Goal: Task Accomplishment & Management: Use online tool/utility

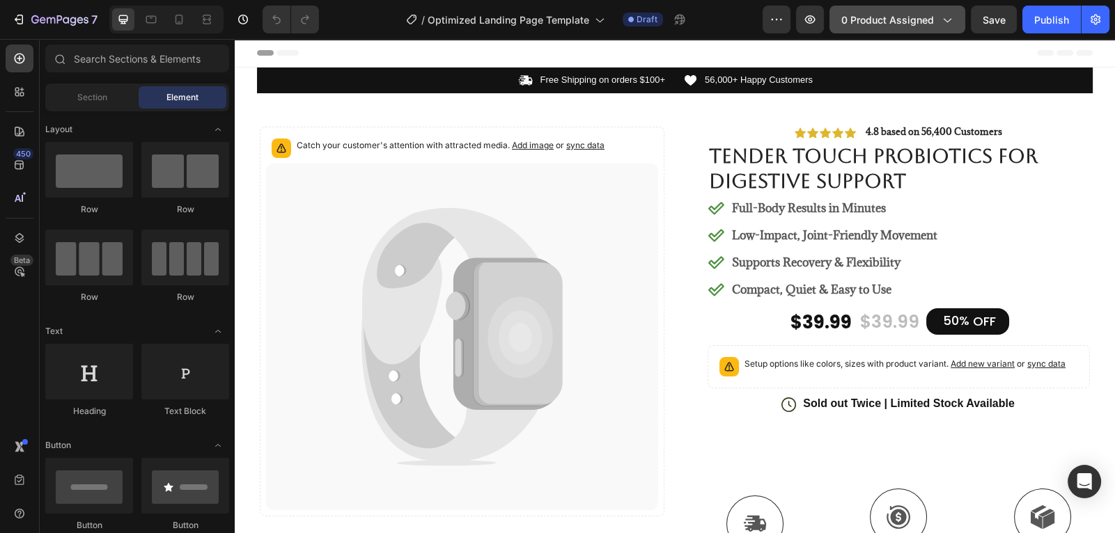
click at [918, 19] on span "0 product assigned" at bounding box center [887, 20] width 93 height 15
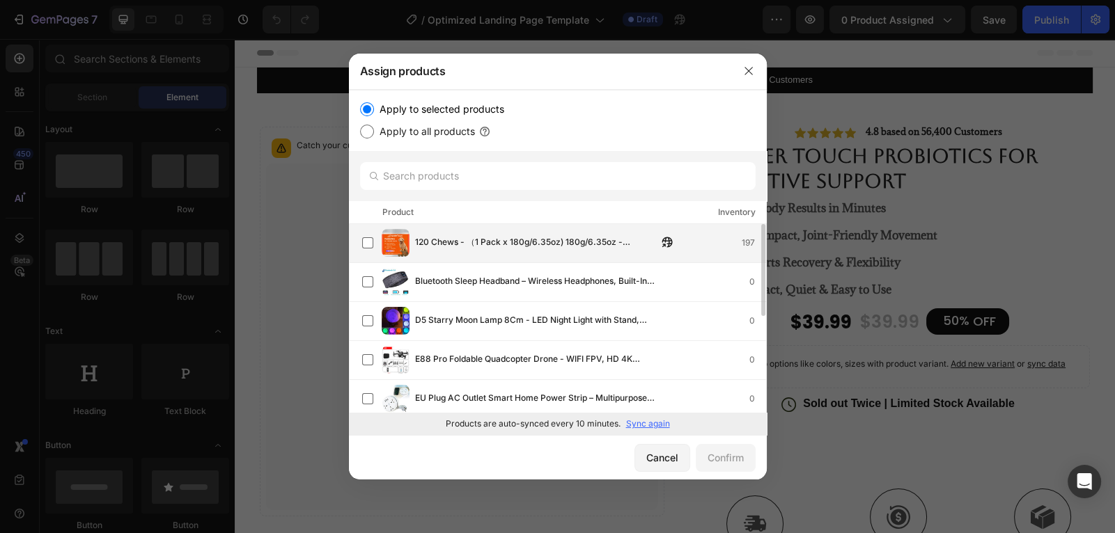
click at [431, 231] on div "120 Chews - （1 Pack x 180g/6.35oz) 180g/6.35oz - TenderTouch Probiotics for Dog…" at bounding box center [564, 243] width 404 height 28
click at [744, 462] on button "Confirm" at bounding box center [726, 458] width 60 height 28
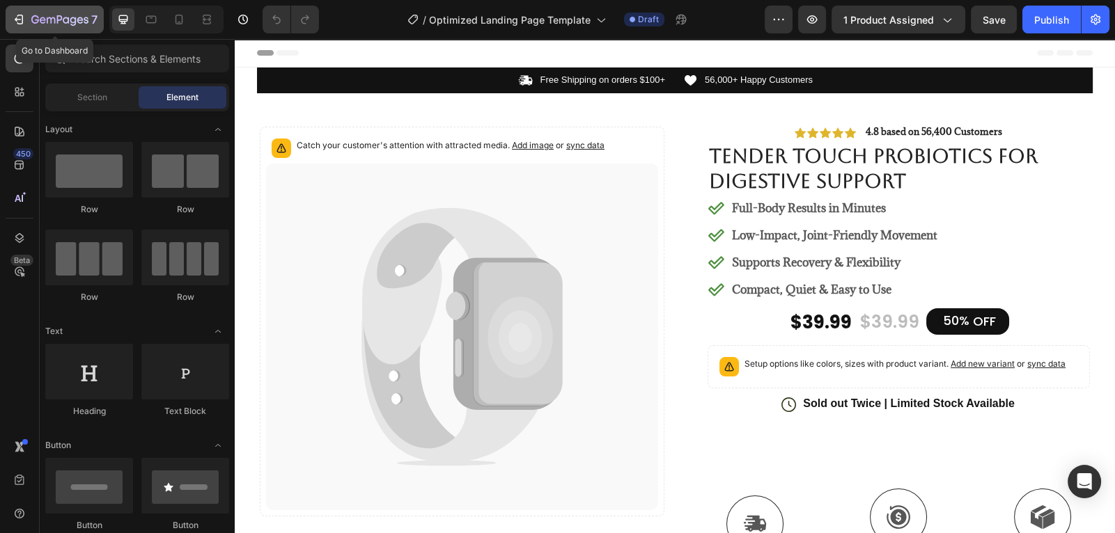
click at [31, 21] on icon "button" at bounding box center [35, 19] width 8 height 8
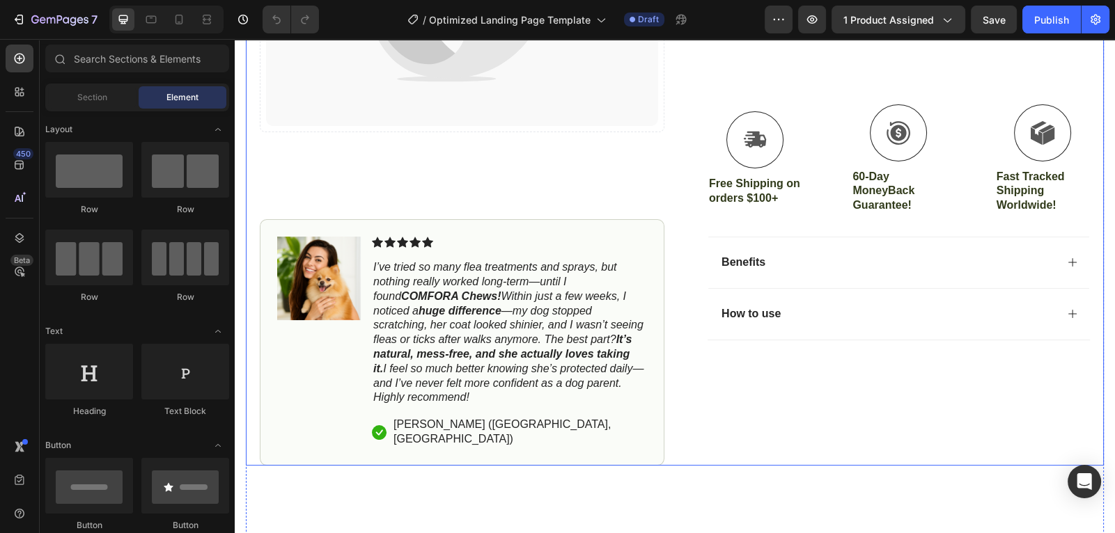
scroll to position [378, 0]
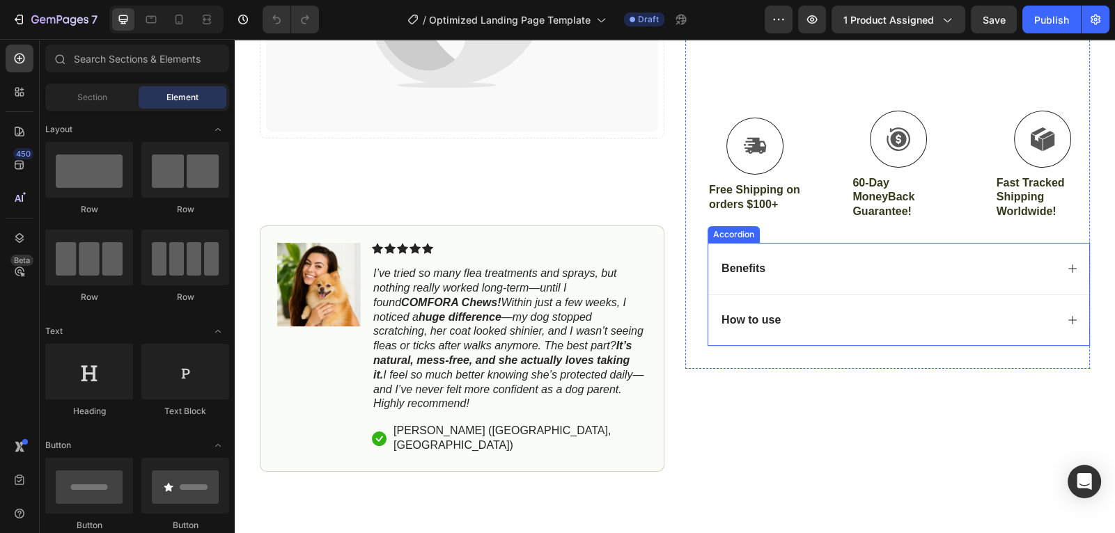
click at [978, 265] on div "Benefits" at bounding box center [887, 269] width 336 height 19
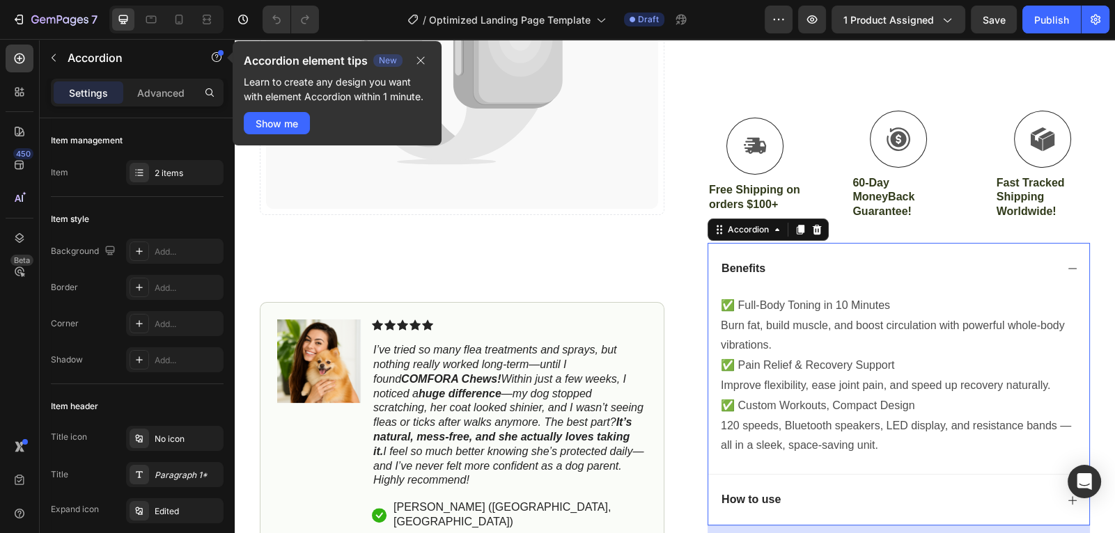
click at [1018, 268] on div "Benefits" at bounding box center [887, 269] width 336 height 19
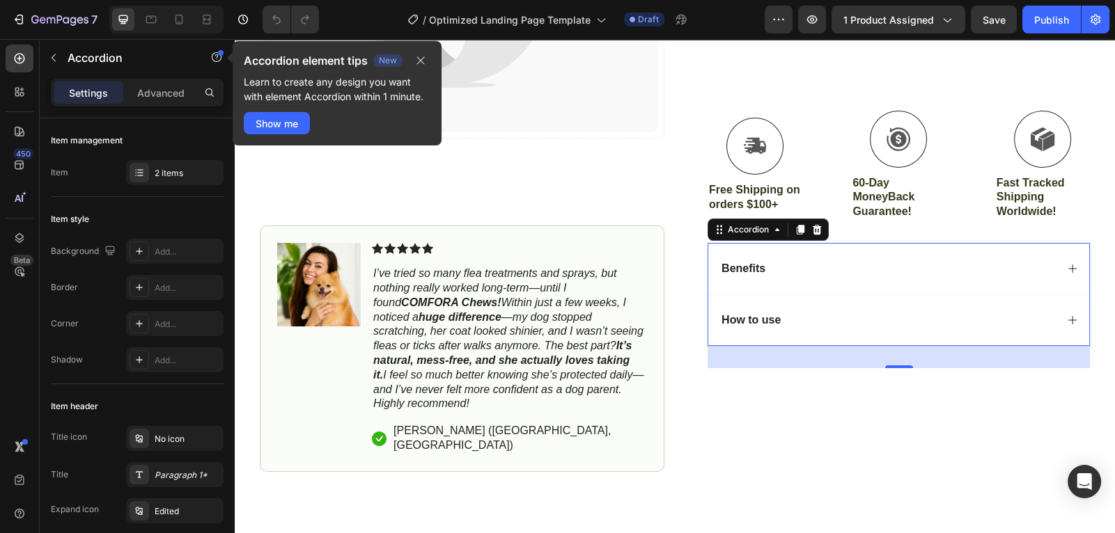
click at [895, 305] on div "How to use" at bounding box center [898, 321] width 381 height 52
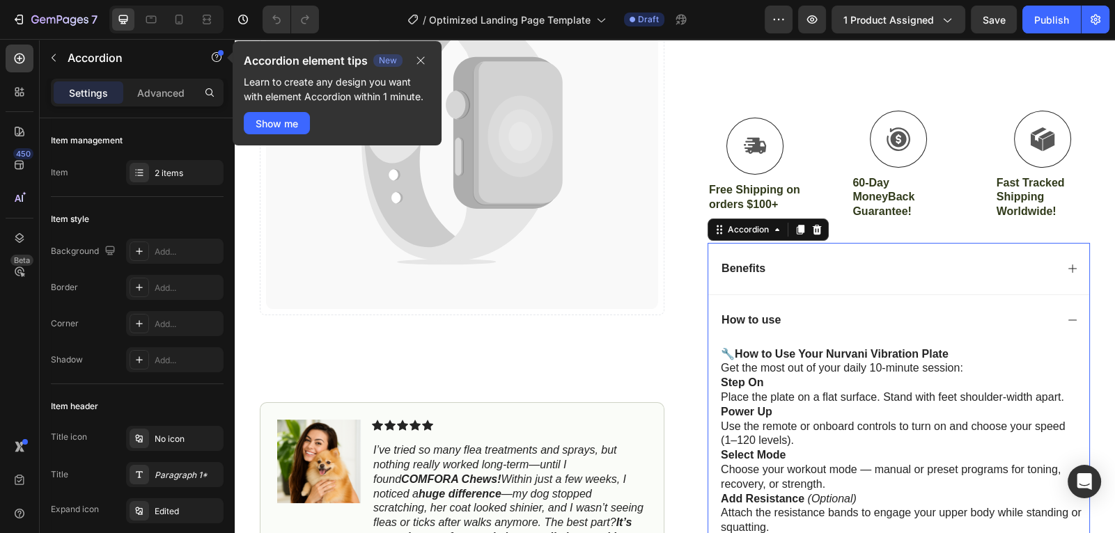
click at [861, 325] on div "How to use" at bounding box center [887, 320] width 336 height 19
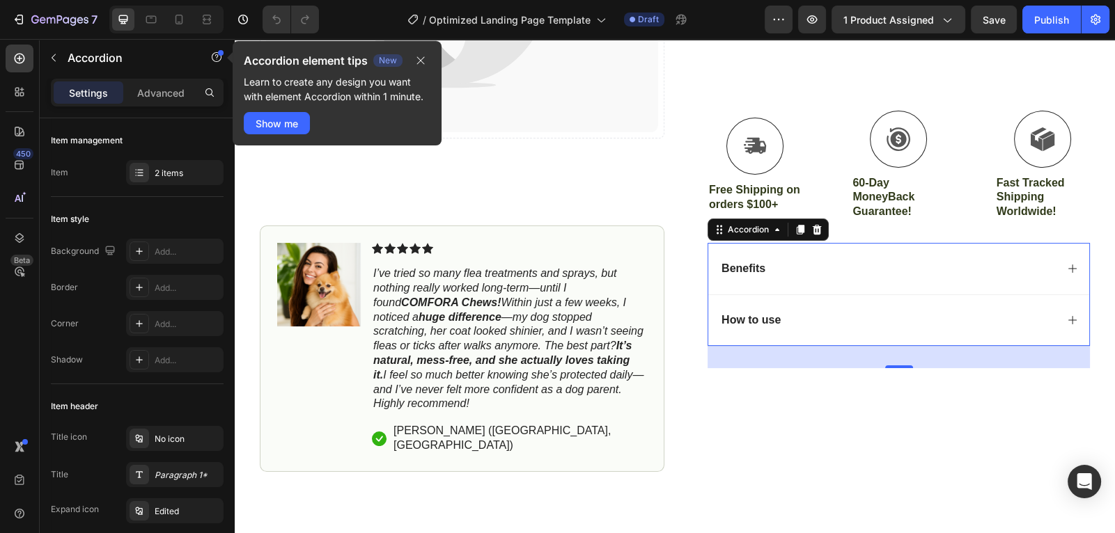
click at [861, 325] on div "How to use" at bounding box center [887, 320] width 336 height 19
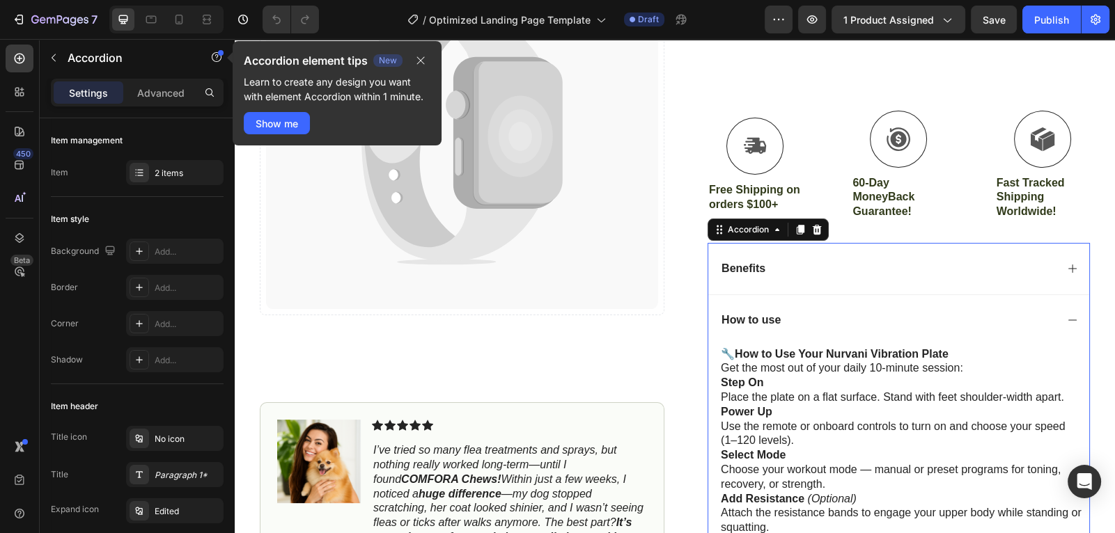
click at [861, 325] on div "How to use" at bounding box center [887, 320] width 336 height 19
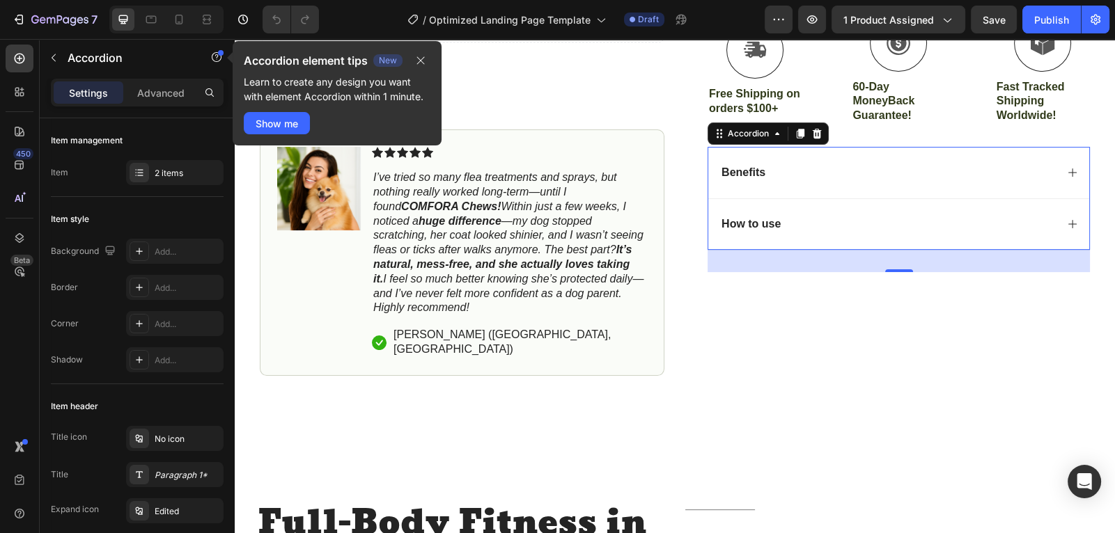
scroll to position [508, 0]
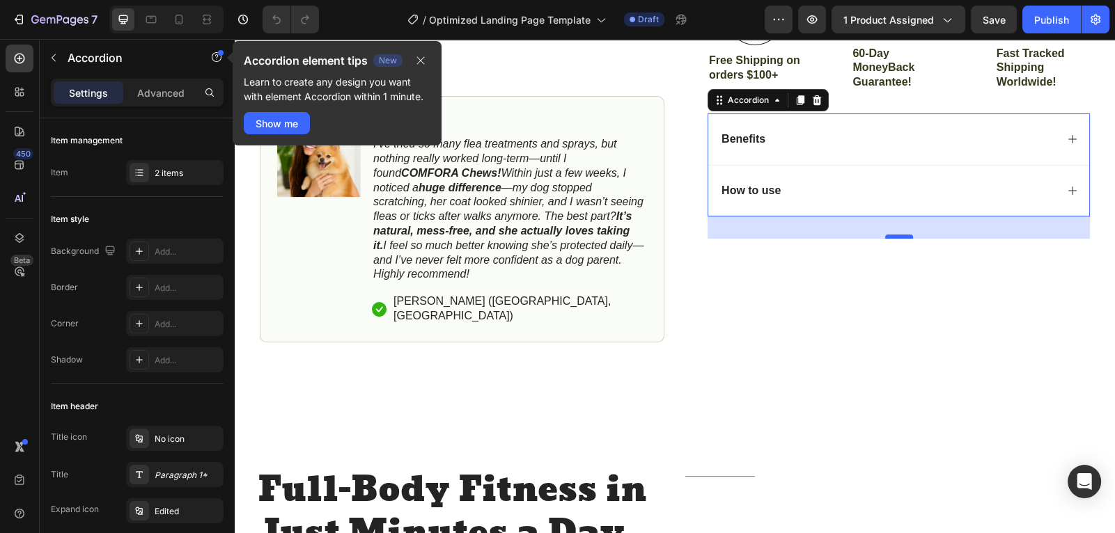
click at [900, 235] on div at bounding box center [899, 237] width 28 height 4
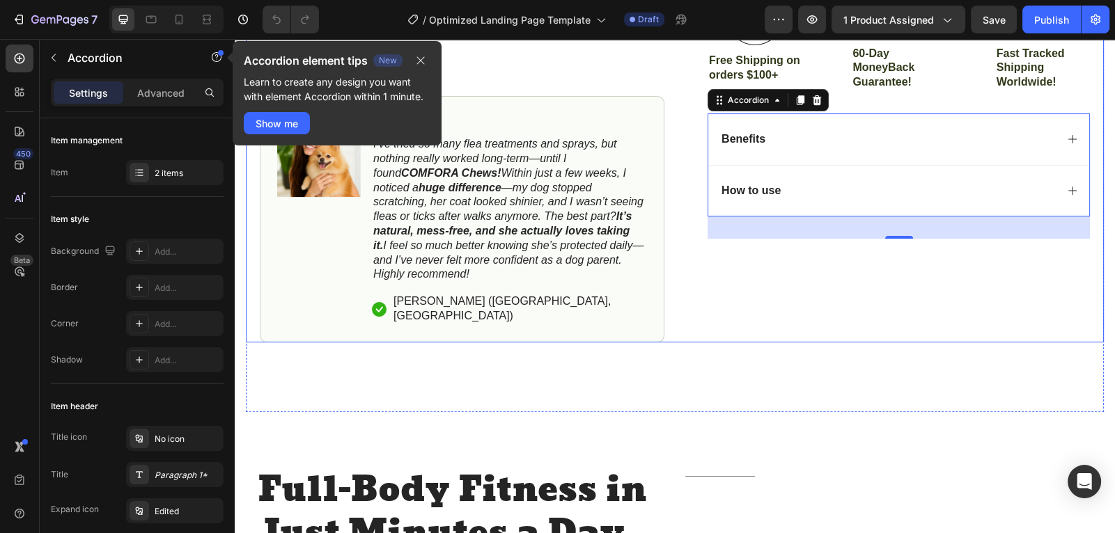
type input "100%"
type input "100"
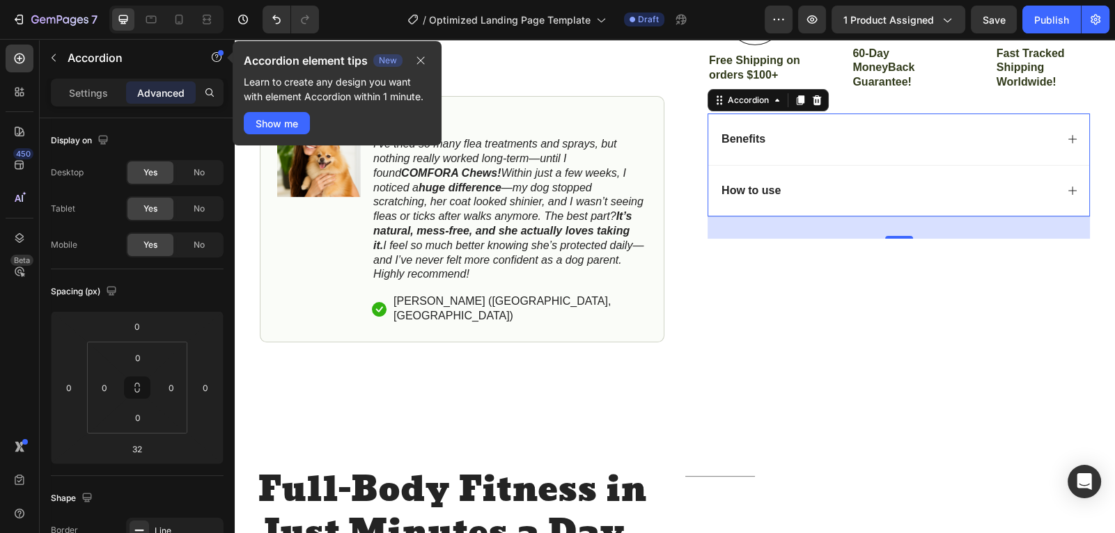
click at [853, 189] on div "How to use" at bounding box center [887, 191] width 336 height 19
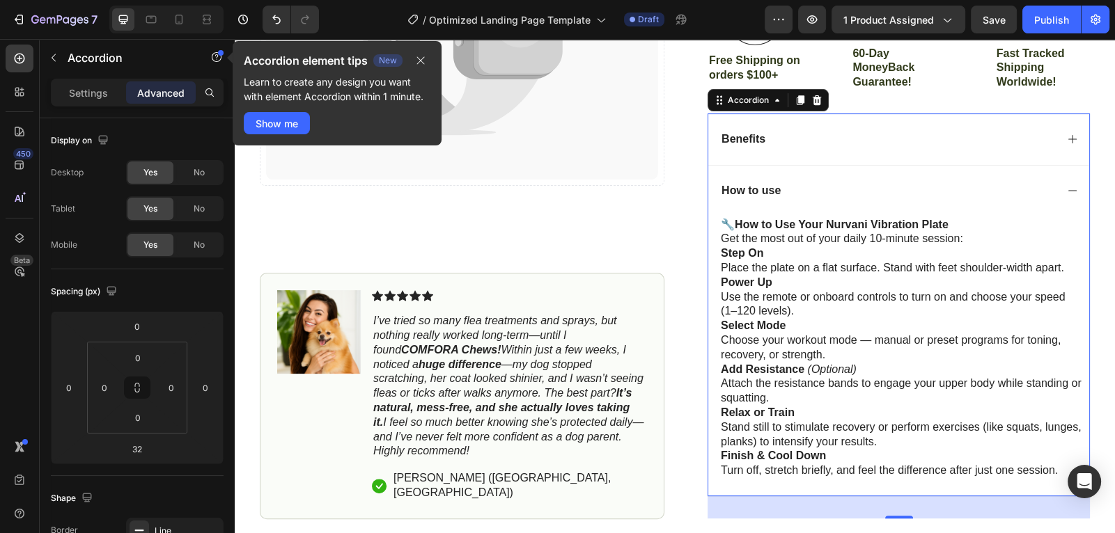
click at [840, 191] on div "How to use" at bounding box center [887, 191] width 336 height 19
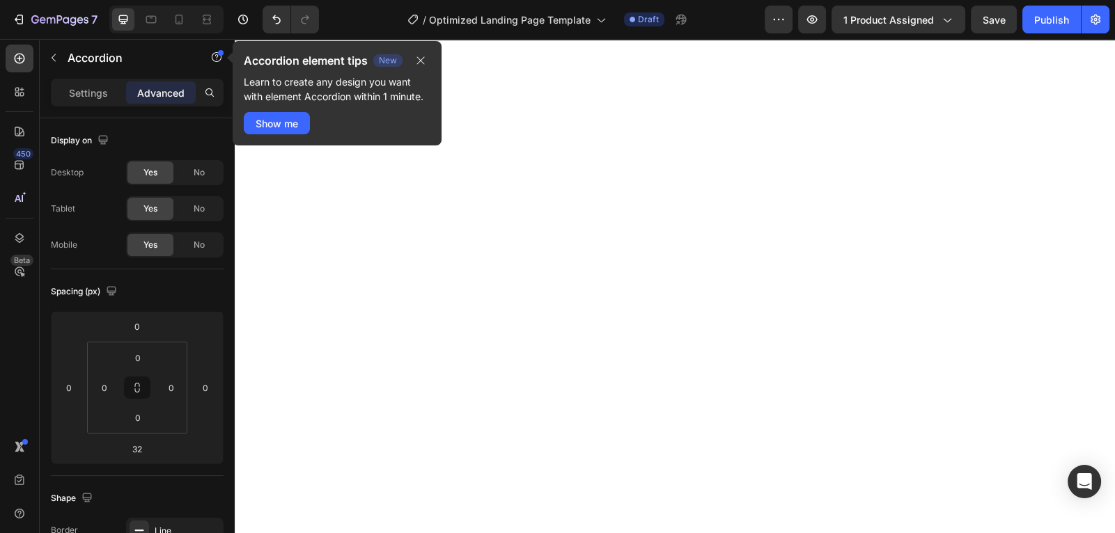
scroll to position [0, 0]
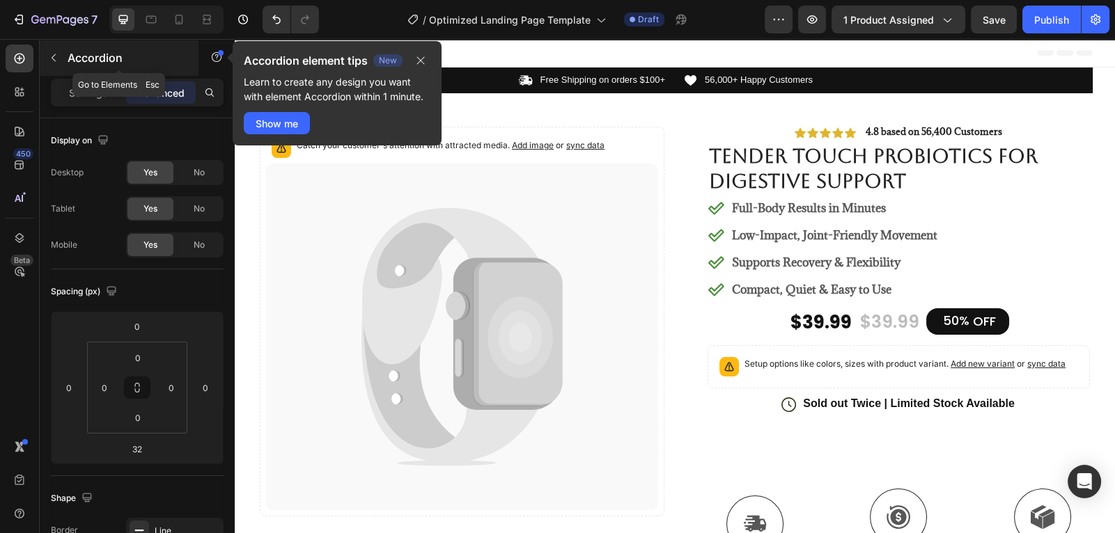
click at [59, 61] on button "button" at bounding box center [53, 58] width 22 height 22
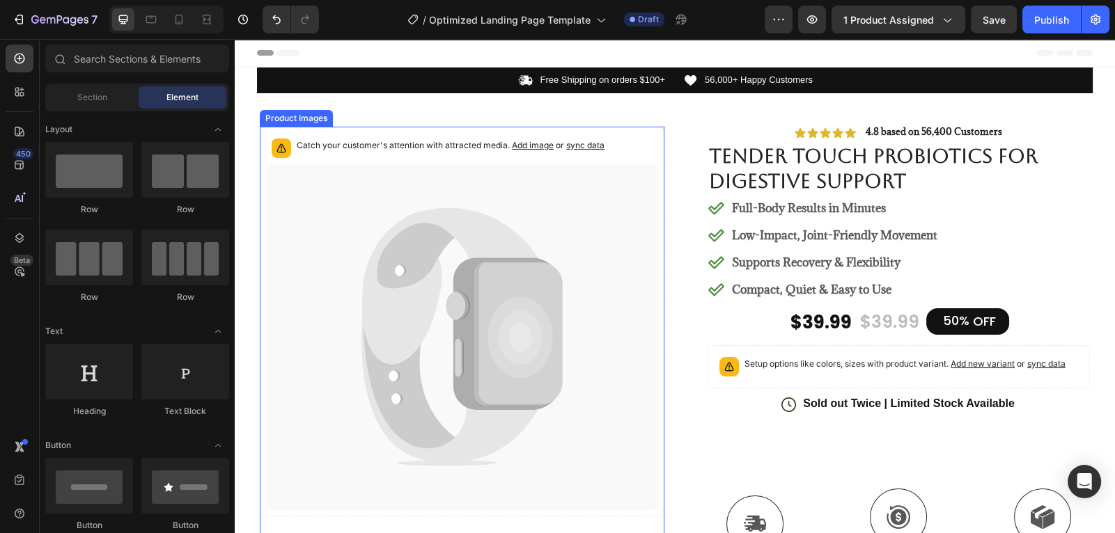
click at [606, 218] on icon at bounding box center [462, 337] width 392 height 347
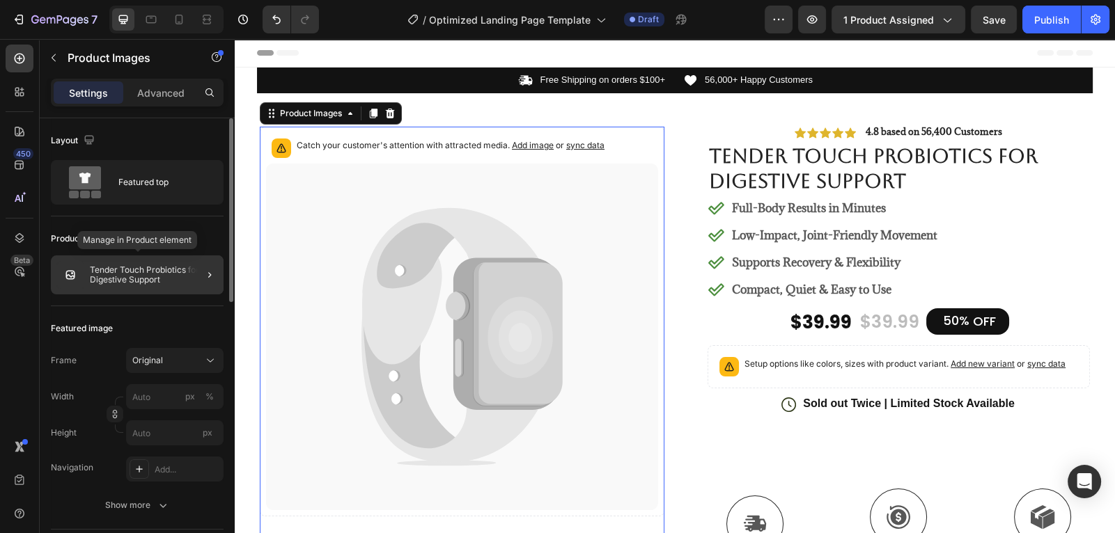
click at [164, 267] on p "Tender Touch Probiotics for Digestive Support" at bounding box center [154, 274] width 128 height 19
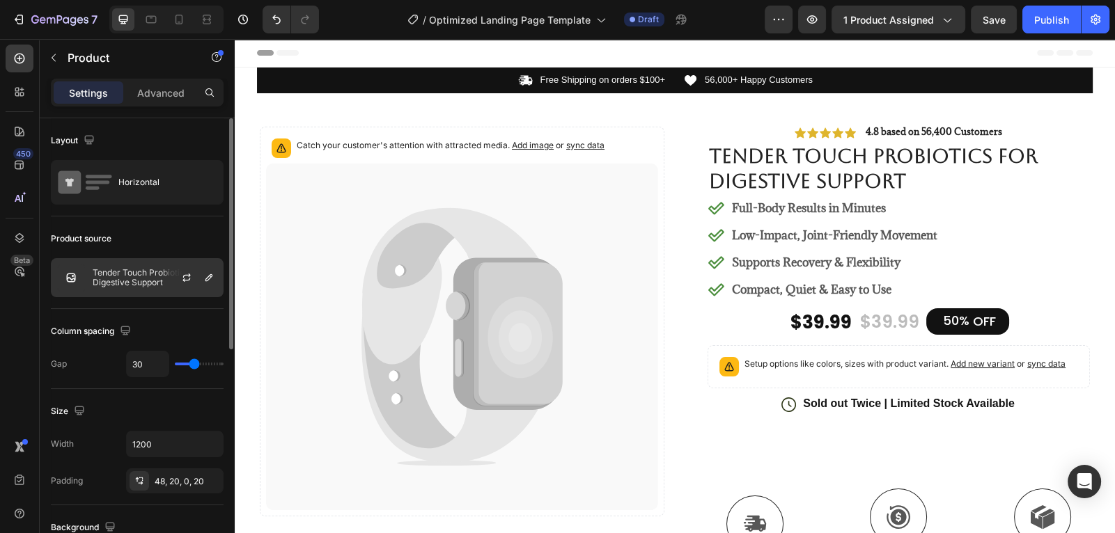
click at [126, 275] on p "Tender Touch Probiotics for Digestive Support" at bounding box center [155, 277] width 125 height 19
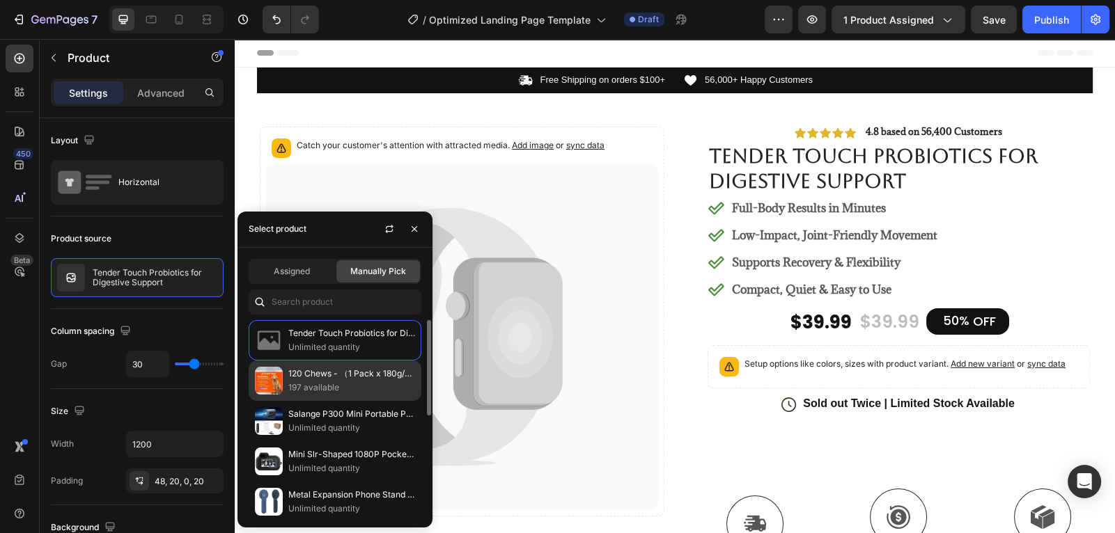
click at [313, 377] on p "120 Chews - （1 Pack x 180g/6.35oz) 180g/6.35oz - TenderTouch Probiotics for Dog…" at bounding box center [351, 374] width 127 height 14
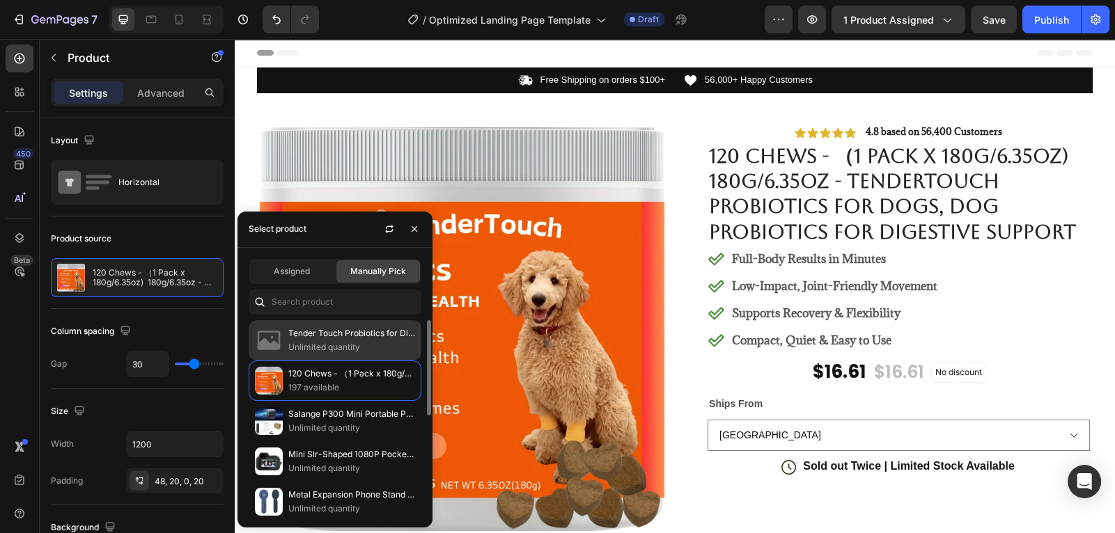
click at [324, 341] on p "Unlimited quantity" at bounding box center [351, 348] width 127 height 14
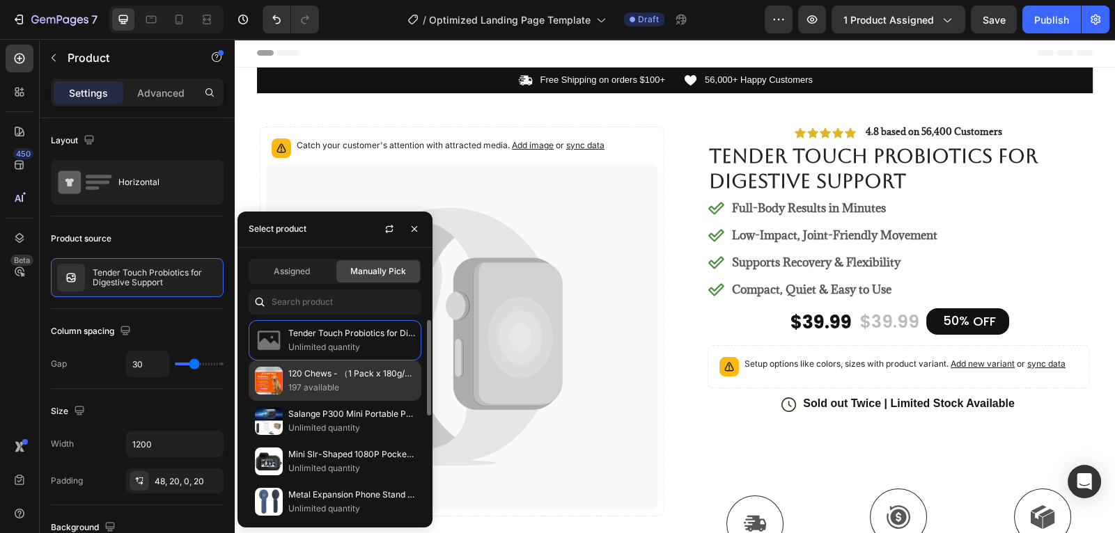
click at [358, 393] on p "197 available" at bounding box center [351, 388] width 127 height 14
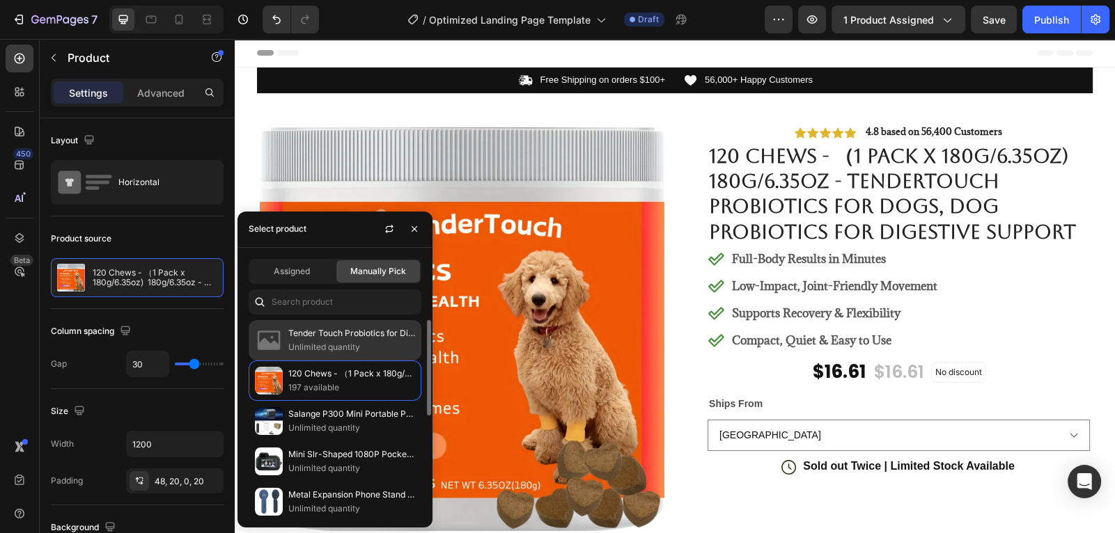
click at [359, 349] on p "Unlimited quantity" at bounding box center [351, 348] width 127 height 14
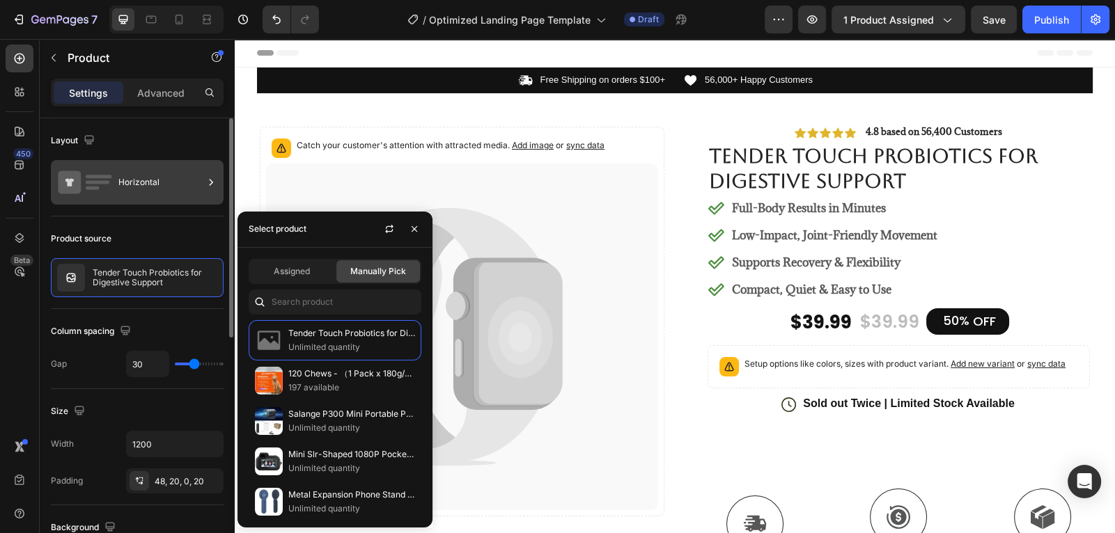
click at [167, 182] on div "Horizontal" at bounding box center [160, 182] width 85 height 32
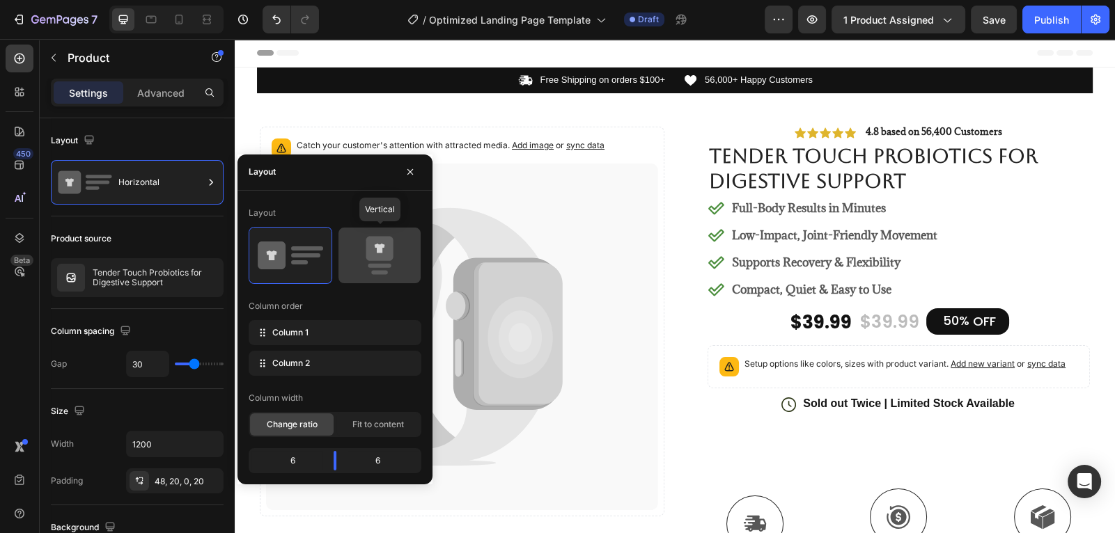
click at [354, 244] on icon at bounding box center [379, 255] width 65 height 39
type input "16"
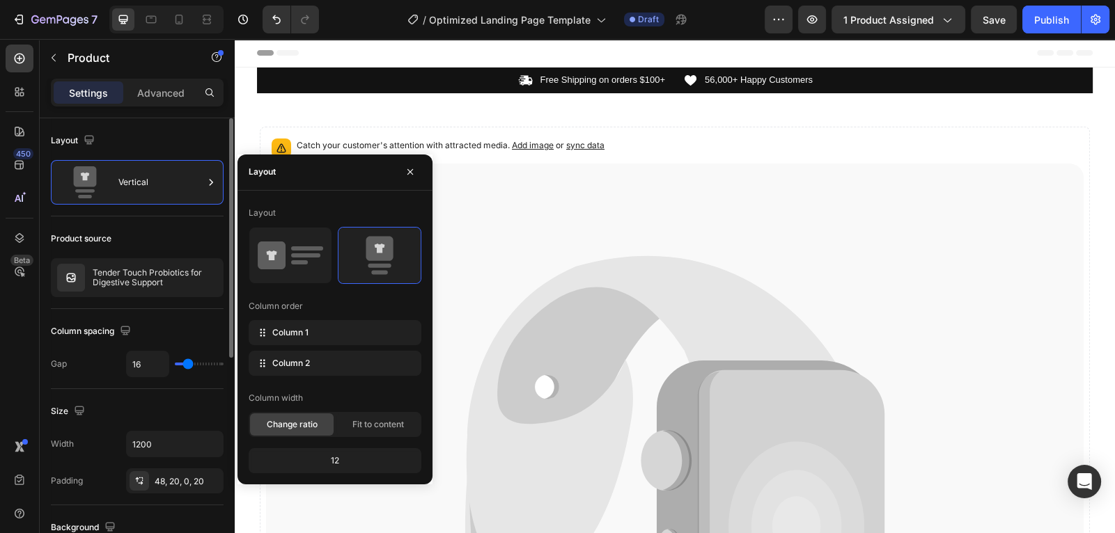
click at [204, 135] on div "Layout" at bounding box center [137, 141] width 173 height 22
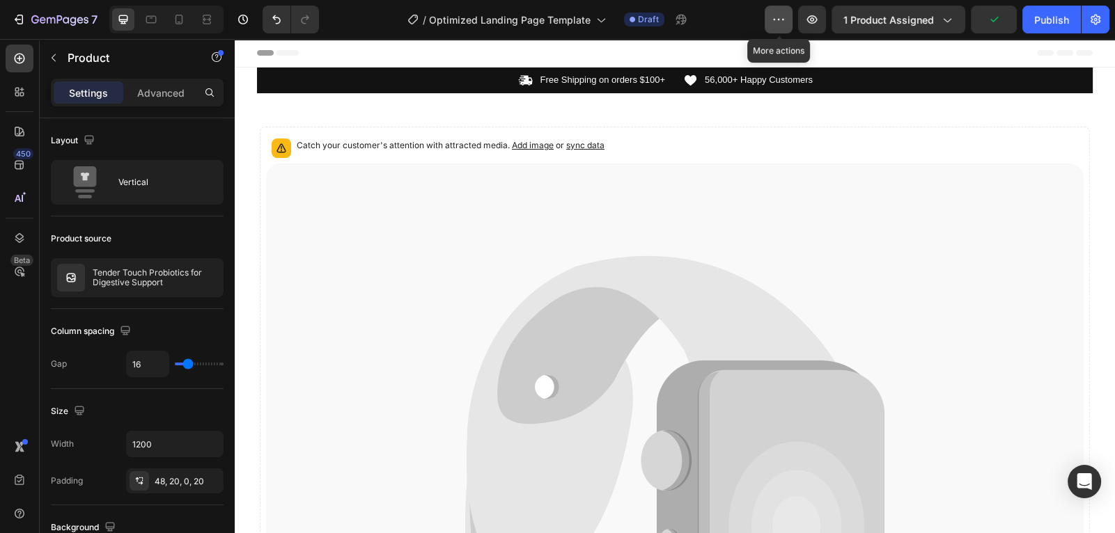
click at [781, 26] on button "button" at bounding box center [779, 20] width 28 height 28
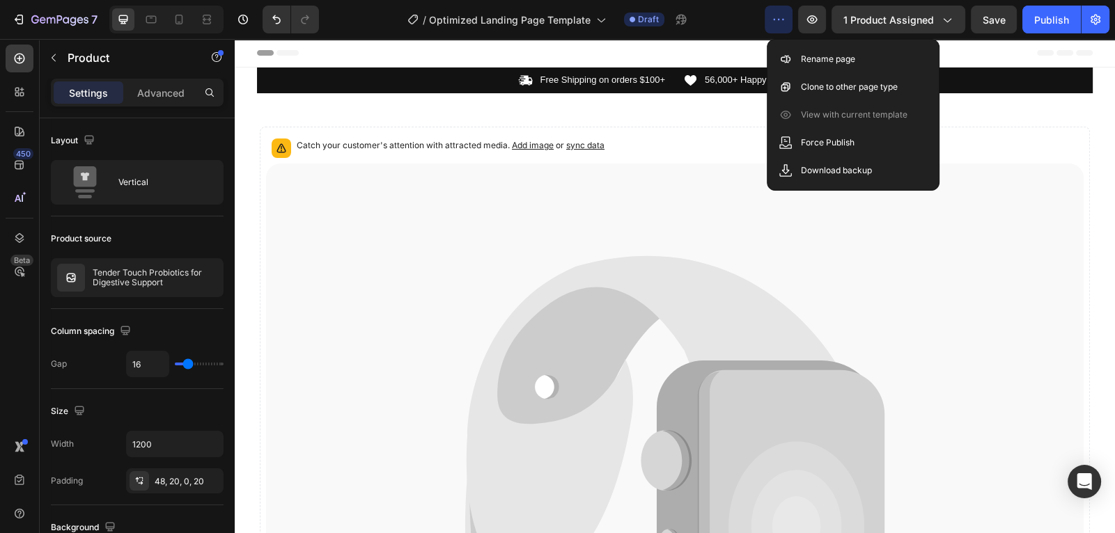
click at [779, 26] on icon "button" at bounding box center [779, 20] width 14 height 14
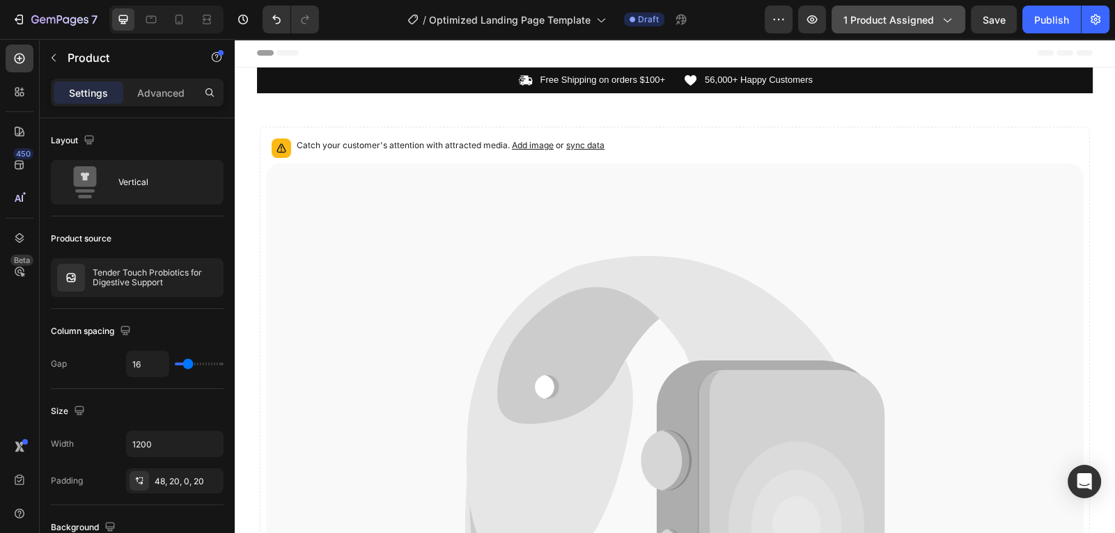
click at [938, 25] on div "1 product assigned" at bounding box center [898, 20] width 110 height 15
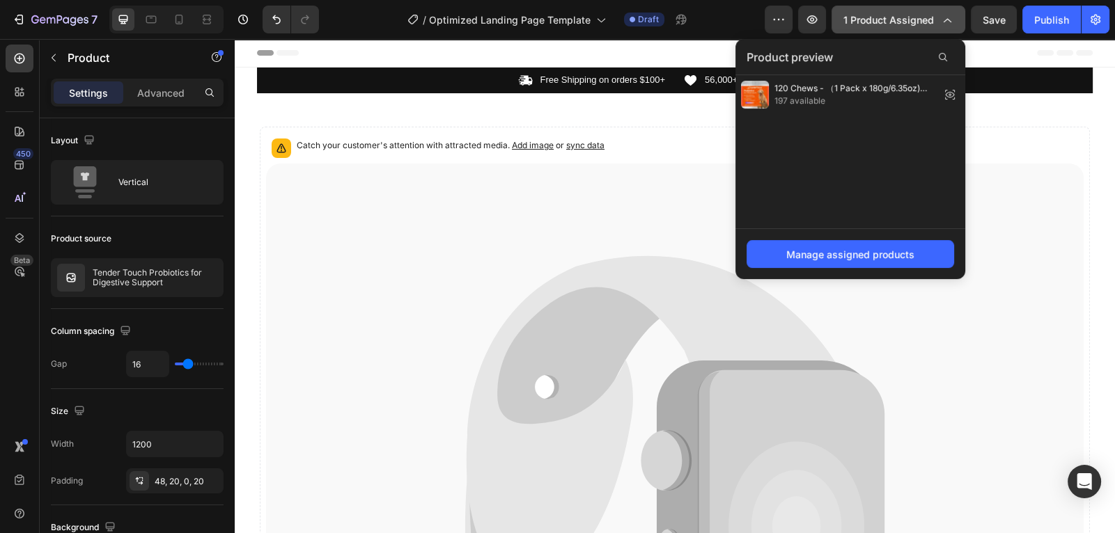
click at [939, 22] on div "1 product assigned" at bounding box center [898, 20] width 110 height 15
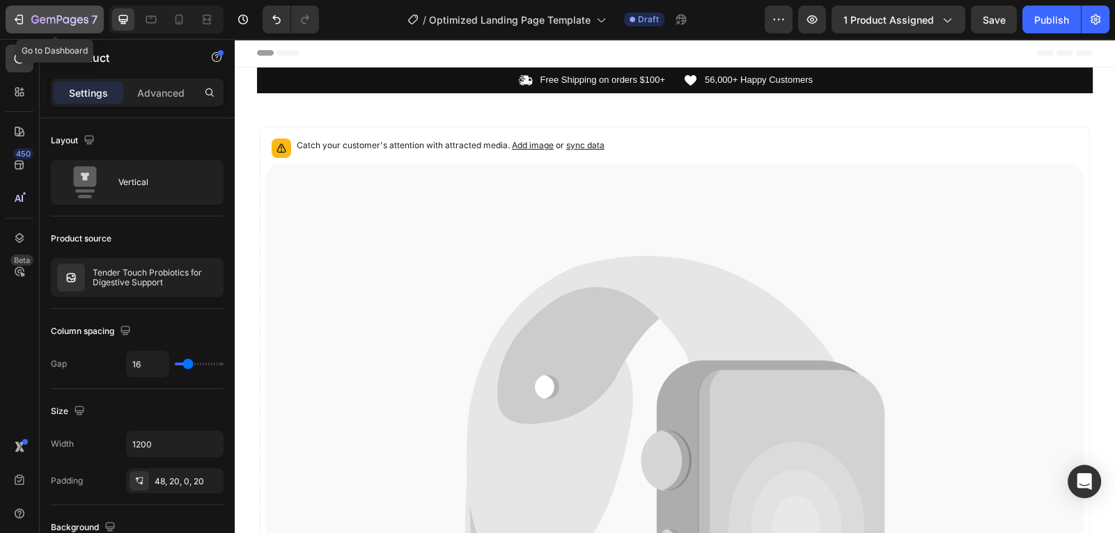
click at [38, 16] on icon "button" at bounding box center [35, 19] width 8 height 8
